Goal: Task Accomplishment & Management: Manage account settings

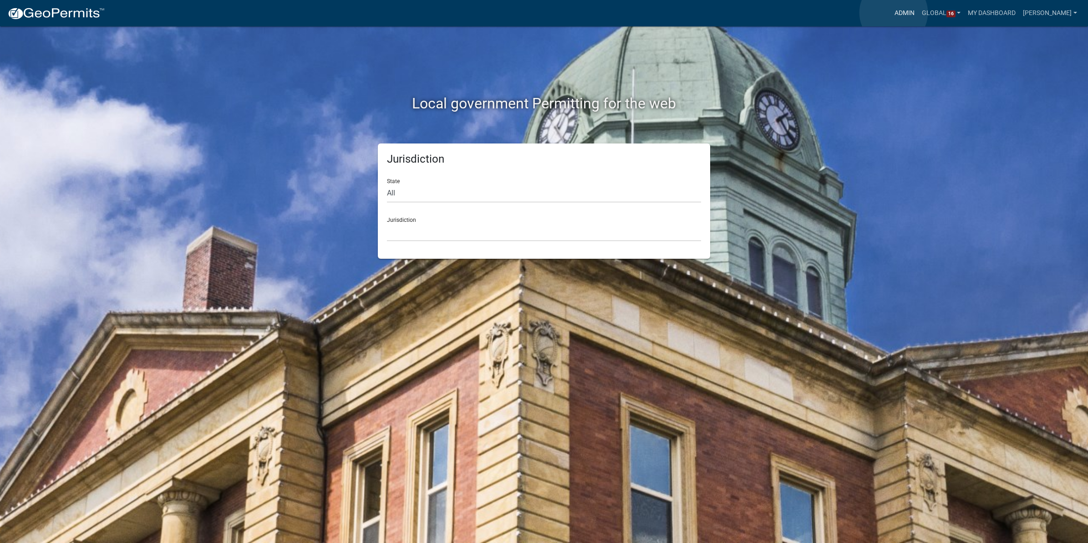
click at [894, 13] on link "Admin" at bounding box center [904, 13] width 27 height 17
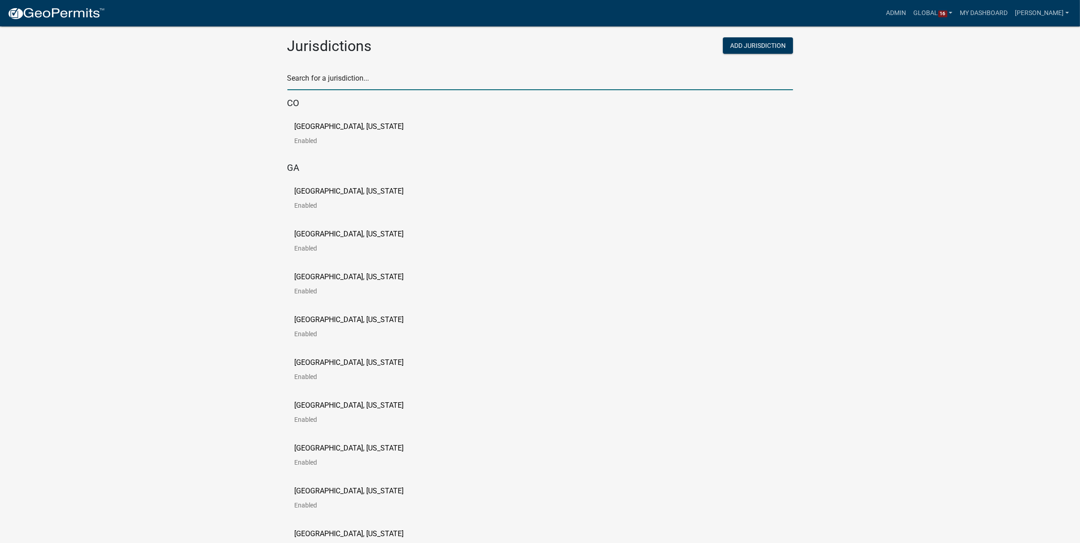
click at [415, 82] on input "text" at bounding box center [539, 80] width 505 height 19
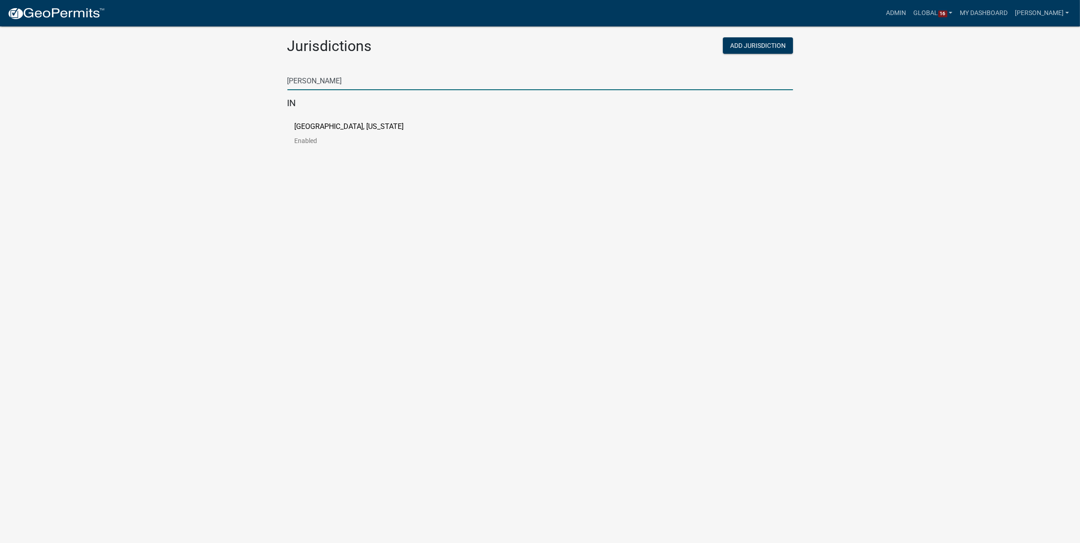
type input "[PERSON_NAME]"
drag, startPoint x: 401, startPoint y: 260, endPoint x: 363, endPoint y: 168, distance: 99.4
click at [401, 260] on body "Internet Explorer does NOT work with GeoPermits. Get a new browser for more sec…" at bounding box center [540, 282] width 1080 height 543
click at [329, 119] on div "[GEOGRAPHIC_DATA], [US_STATE] Enabled" at bounding box center [539, 137] width 505 height 43
click at [328, 124] on p "[GEOGRAPHIC_DATA], [US_STATE]" at bounding box center [349, 126] width 109 height 7
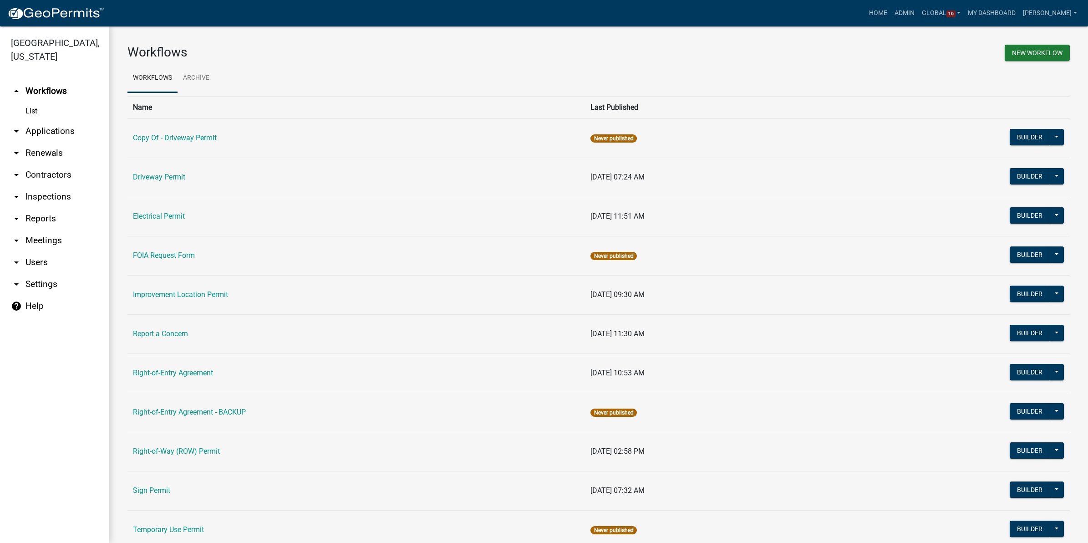
click at [54, 127] on link "arrow_drop_down Applications" at bounding box center [54, 131] width 109 height 22
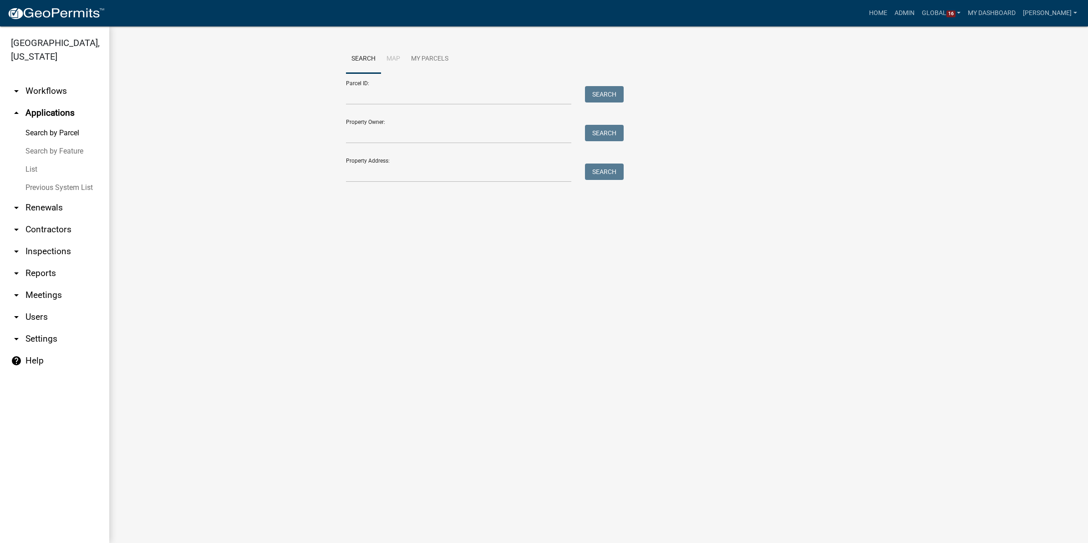
click at [33, 171] on link "List" at bounding box center [54, 169] width 109 height 18
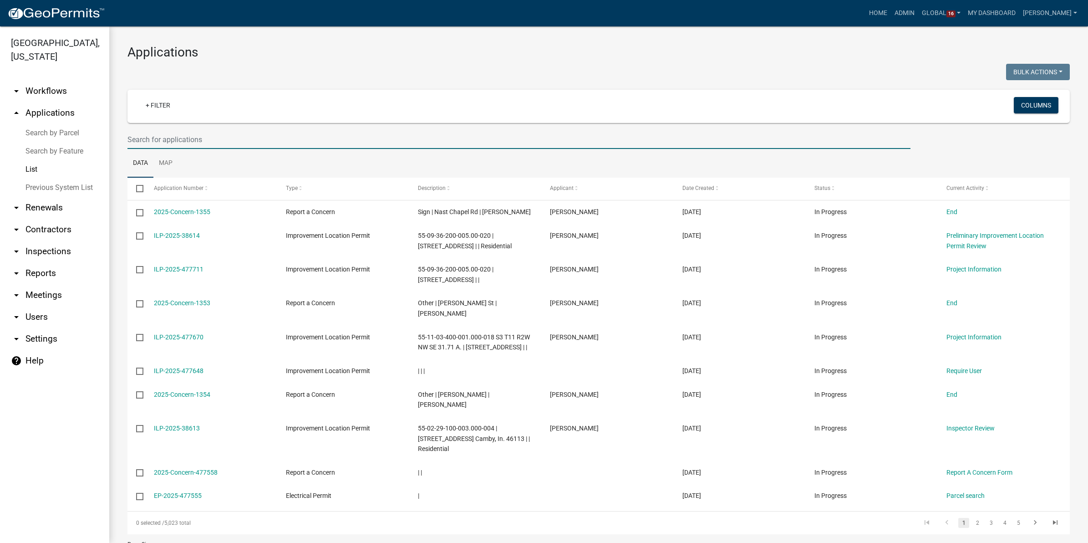
click at [197, 139] on input "text" at bounding box center [518, 139] width 783 height 19
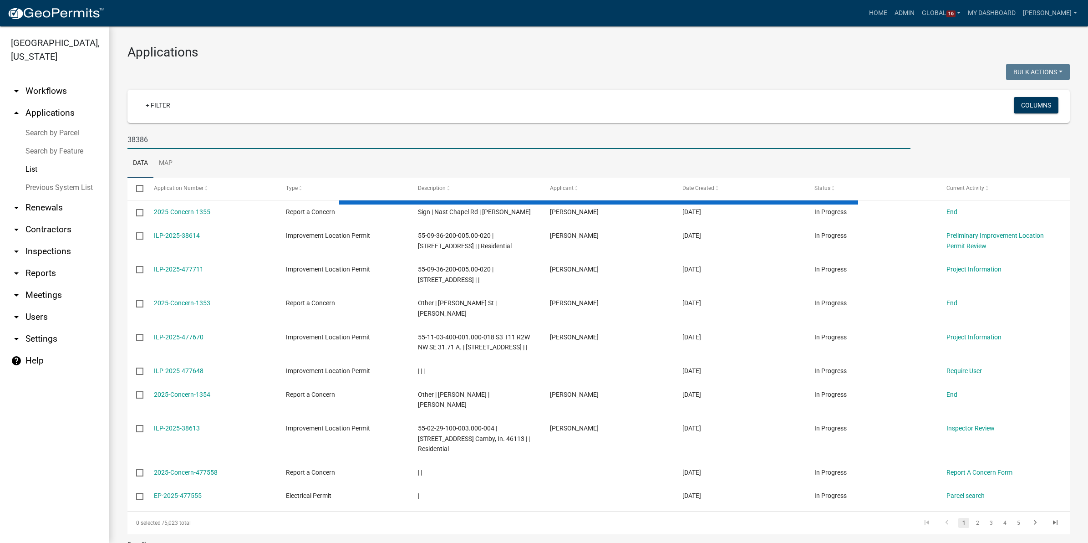
type input "38386"
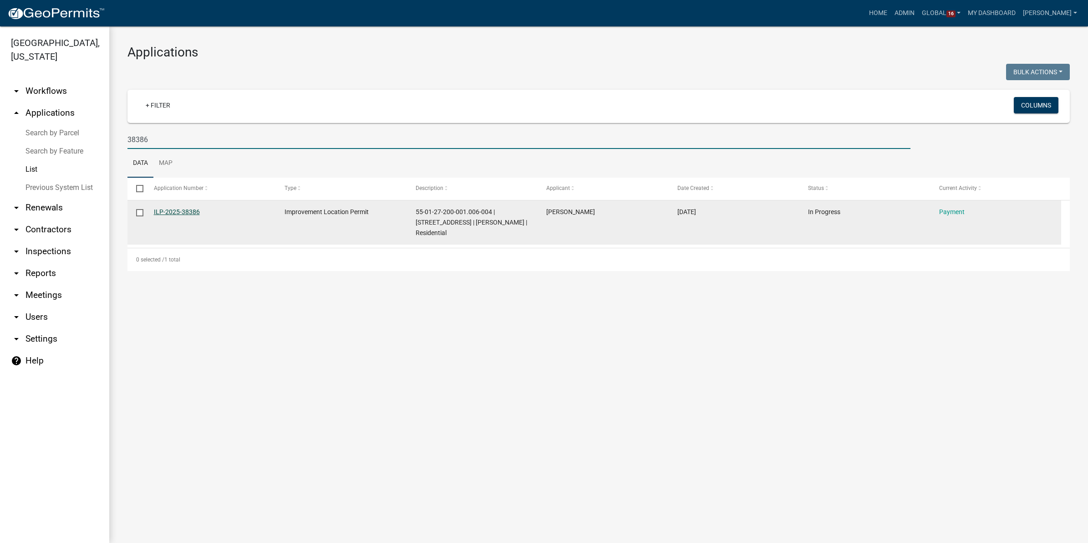
click at [184, 214] on link "ILP-2025-38386" at bounding box center [177, 211] width 46 height 7
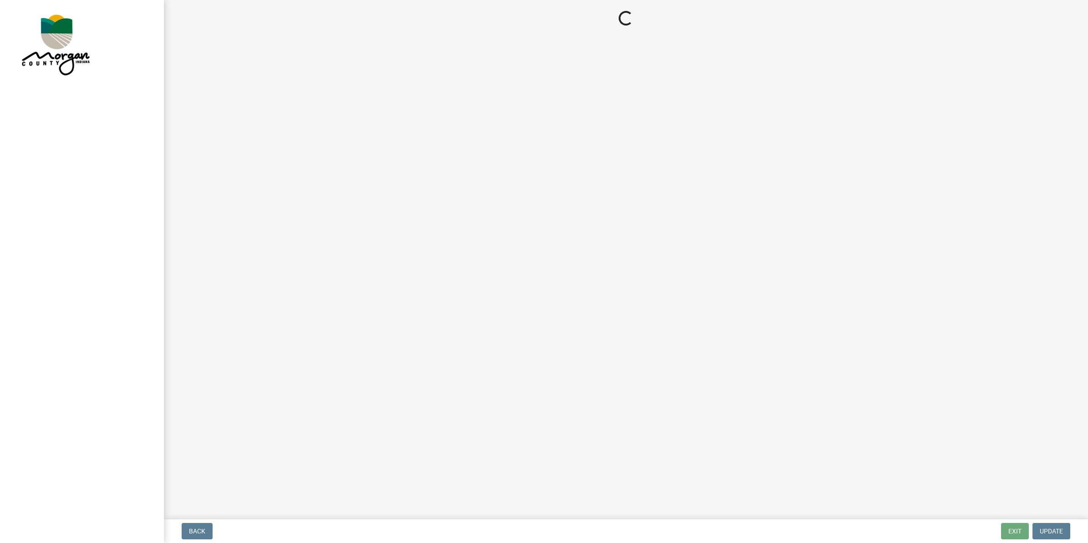
select select "3: 3"
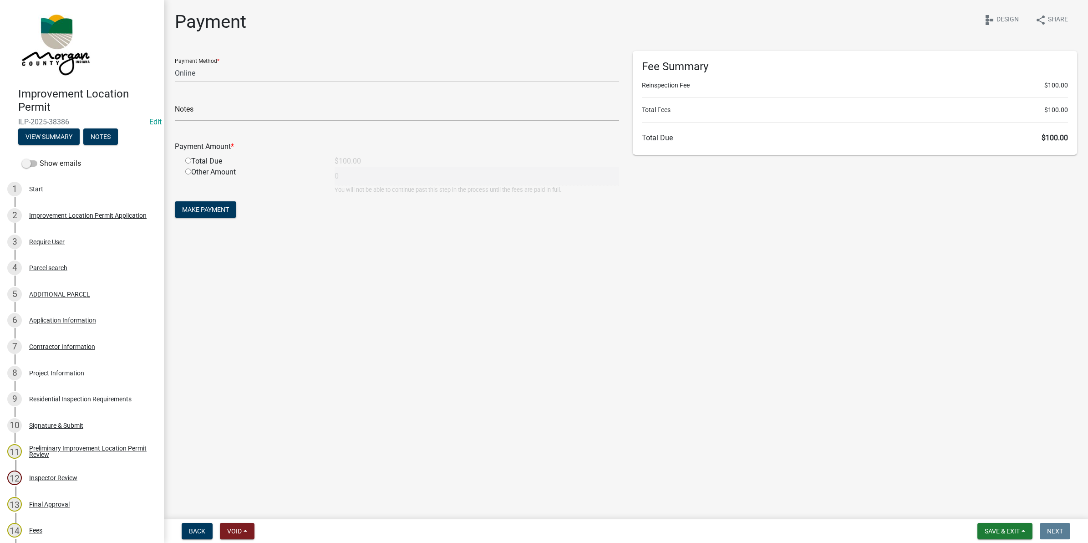
drag, startPoint x: 509, startPoint y: 326, endPoint x: 525, endPoint y: 297, distance: 32.8
click at [509, 326] on main "Payment share Share schema Design Payment Method * Credit Card POS Check Cash O…" at bounding box center [626, 257] width 924 height 515
